Goal: Find specific page/section: Find specific page/section

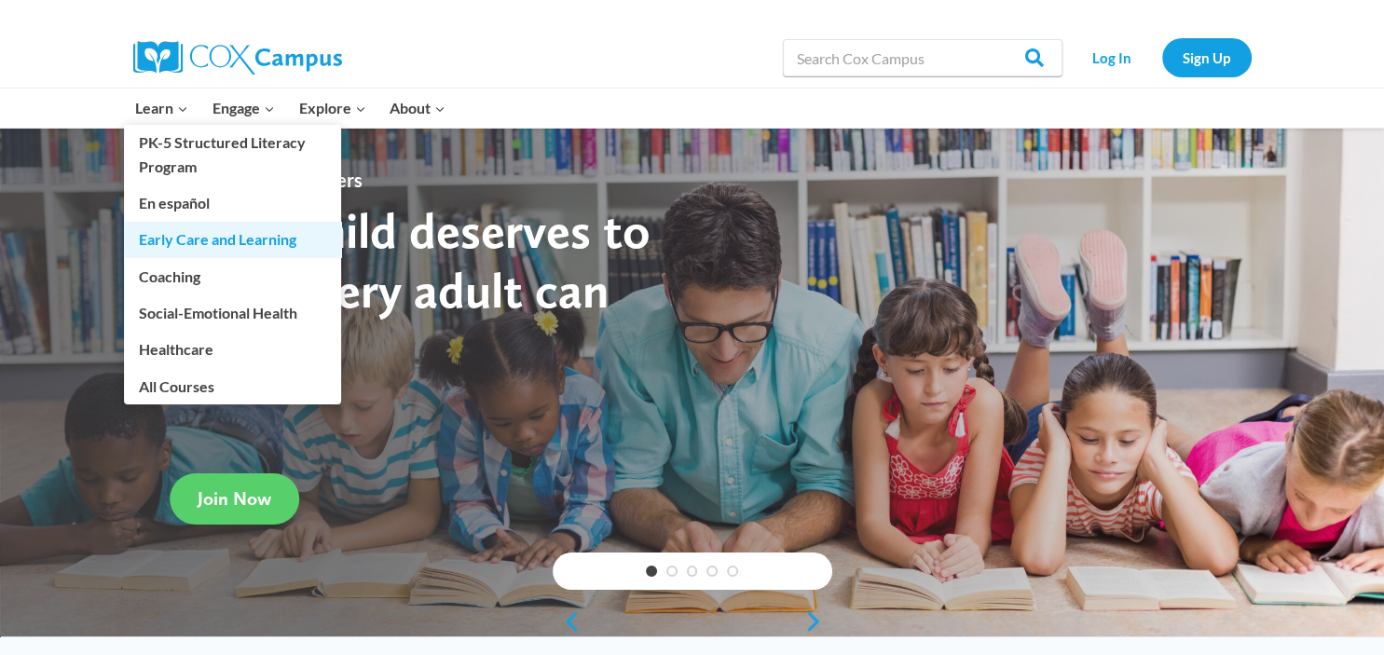
click at [184, 235] on link "Early Care and Learning" at bounding box center [232, 239] width 217 height 35
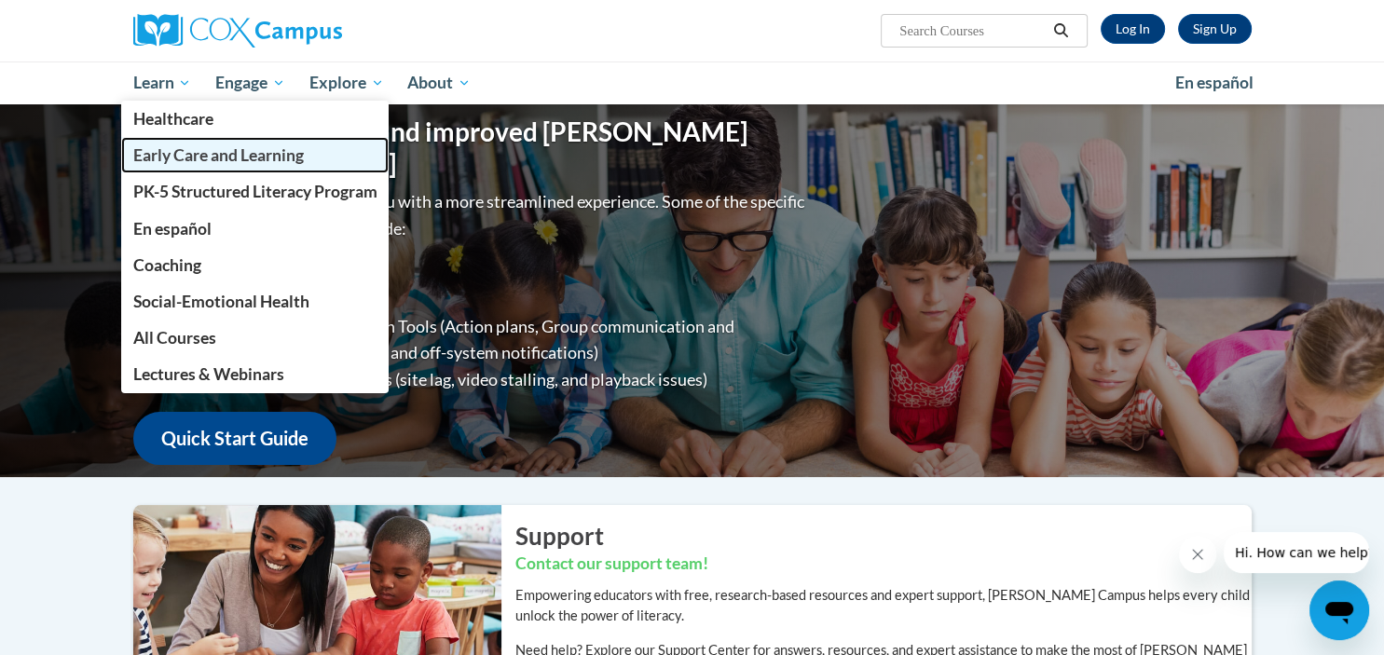
click at [199, 155] on span "Early Care and Learning" at bounding box center [217, 155] width 171 height 20
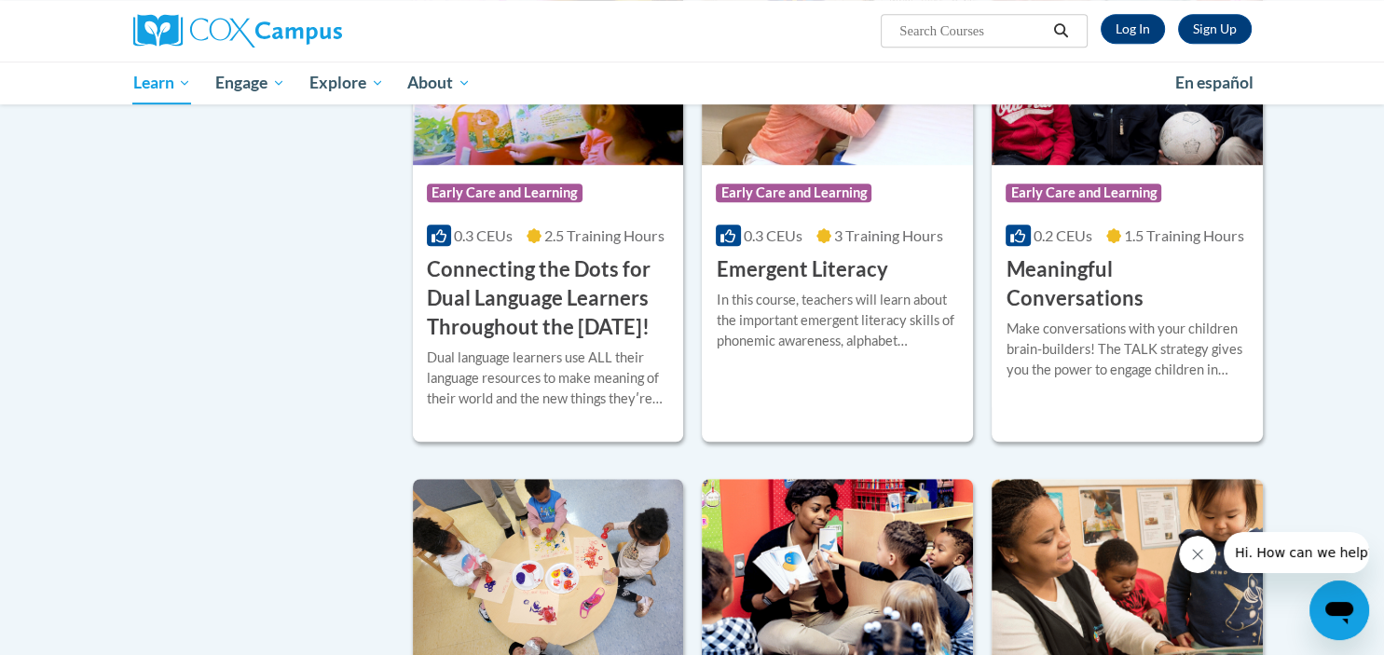
scroll to position [1022, 0]
